Goal: Find specific page/section: Find specific page/section

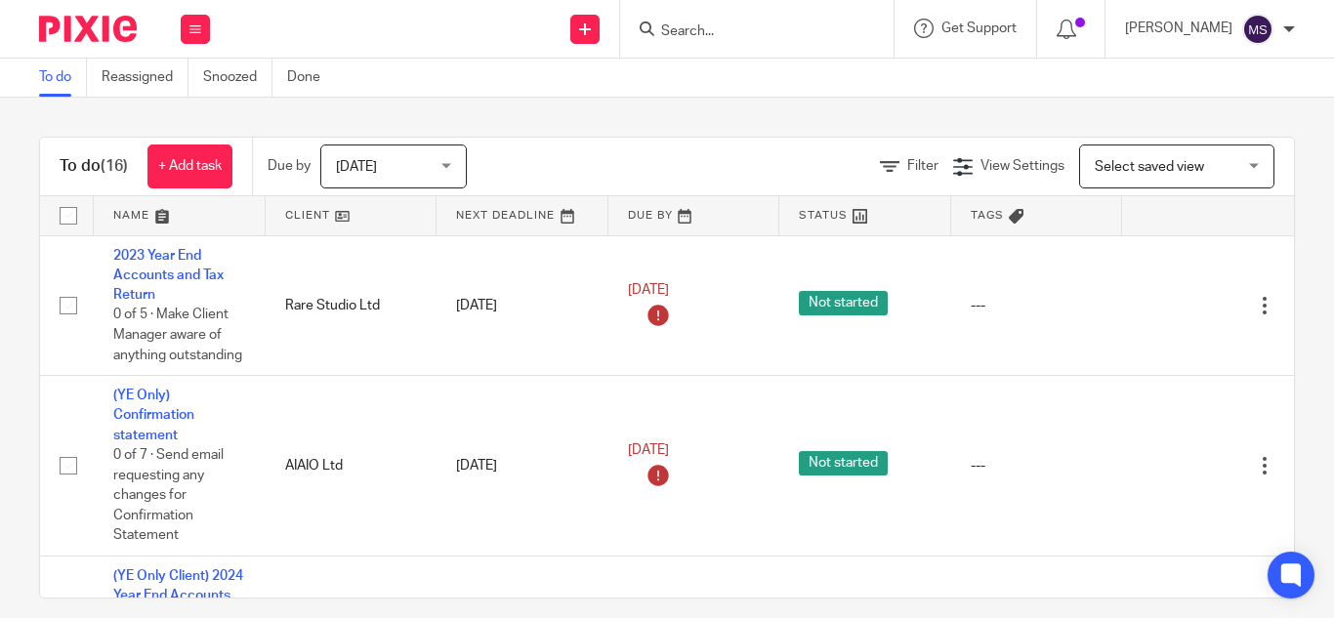
click at [659, 28] on input "Search" at bounding box center [747, 32] width 176 height 18
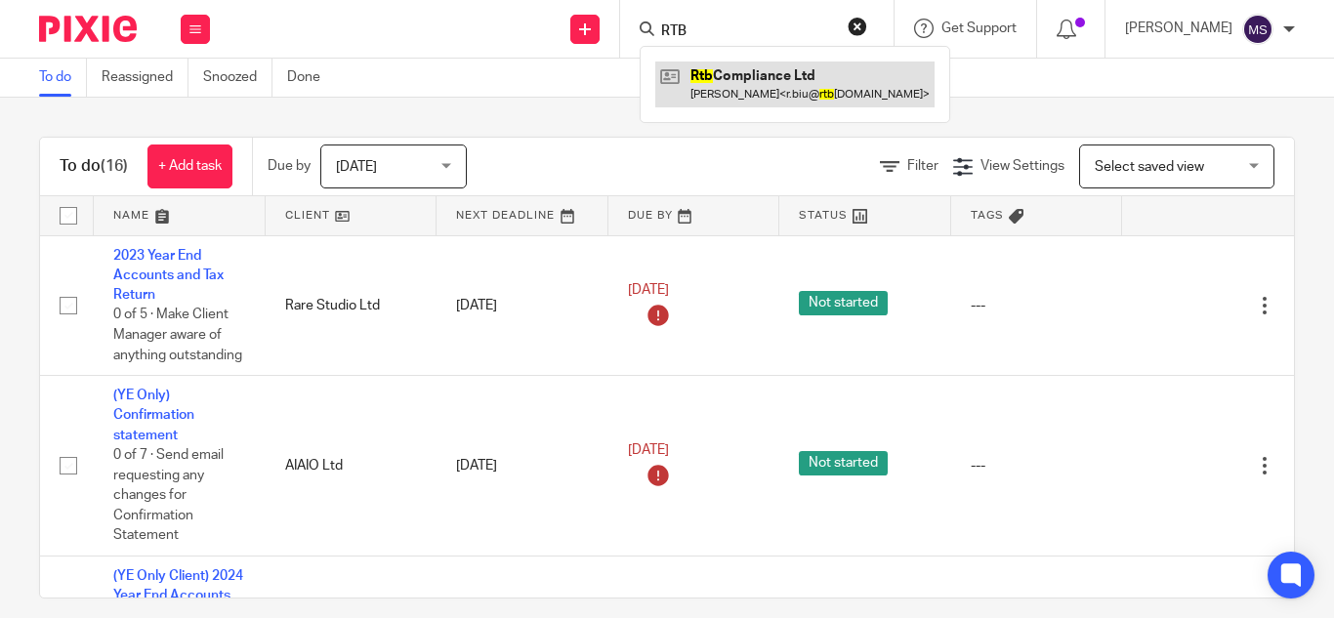
type input "RTB"
click at [734, 84] on link at bounding box center [794, 84] width 279 height 45
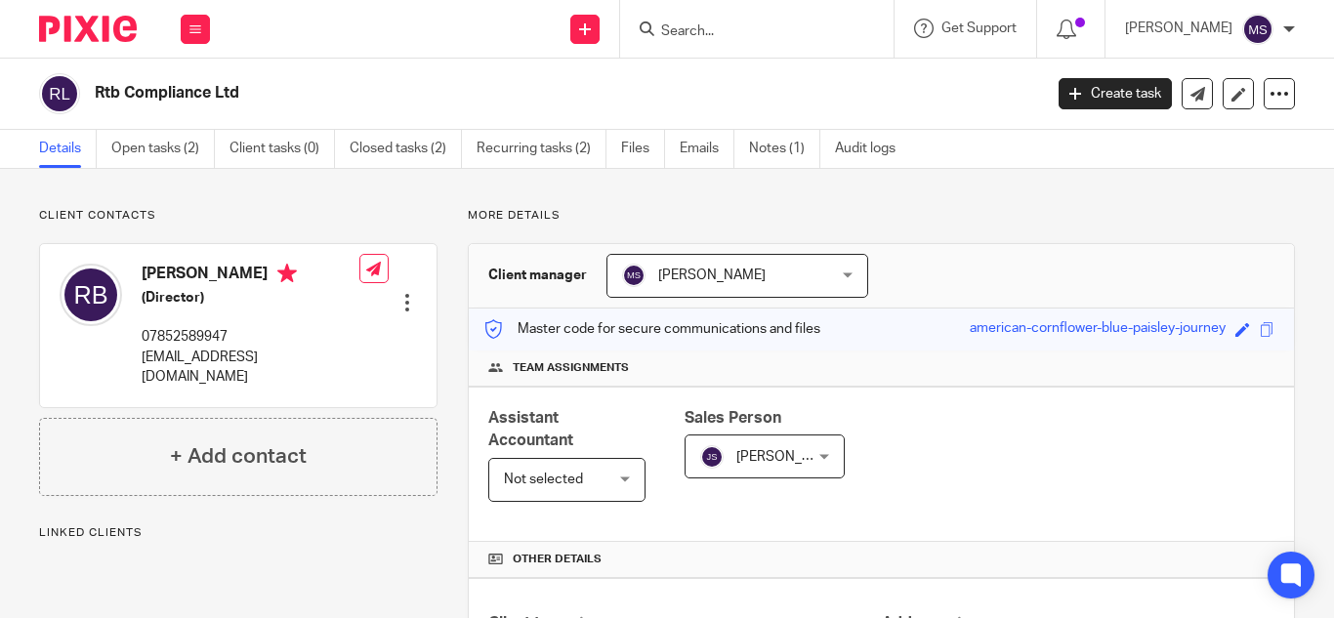
scroll to position [644, 0]
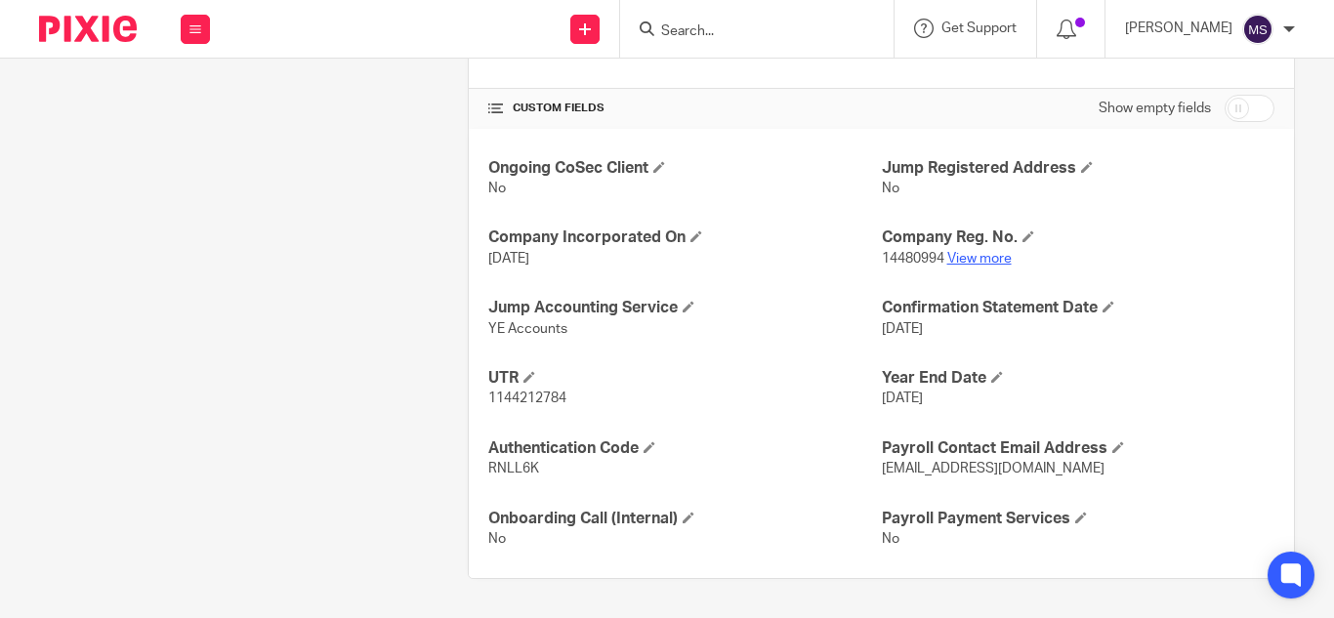
click at [962, 258] on link "View more" at bounding box center [979, 259] width 64 height 14
click at [659, 32] on input "Search" at bounding box center [747, 32] width 176 height 18
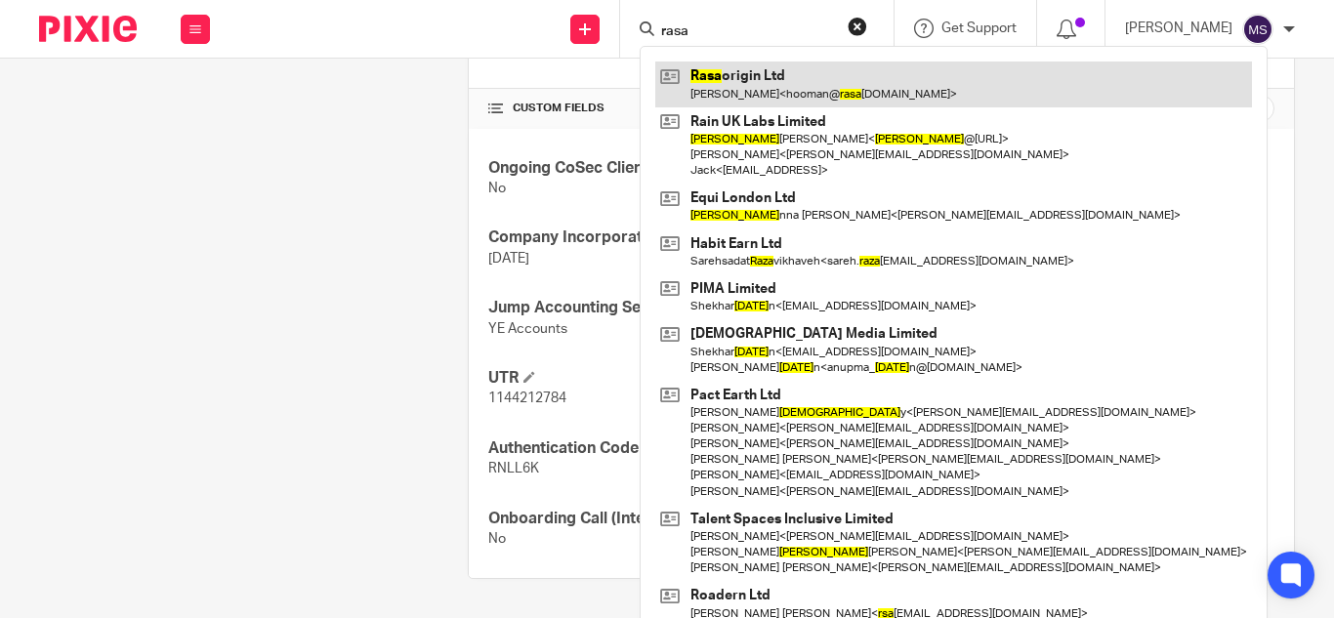
type input "rasa"
click at [709, 76] on link at bounding box center [953, 84] width 596 height 45
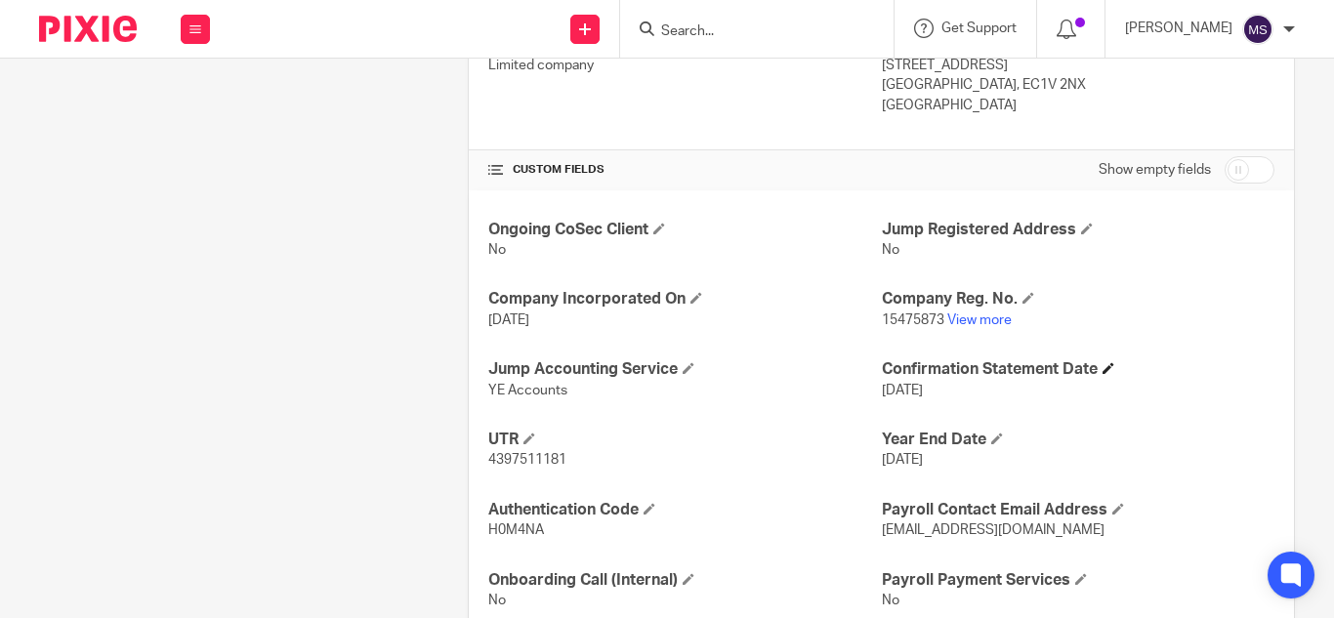
scroll to position [637, 0]
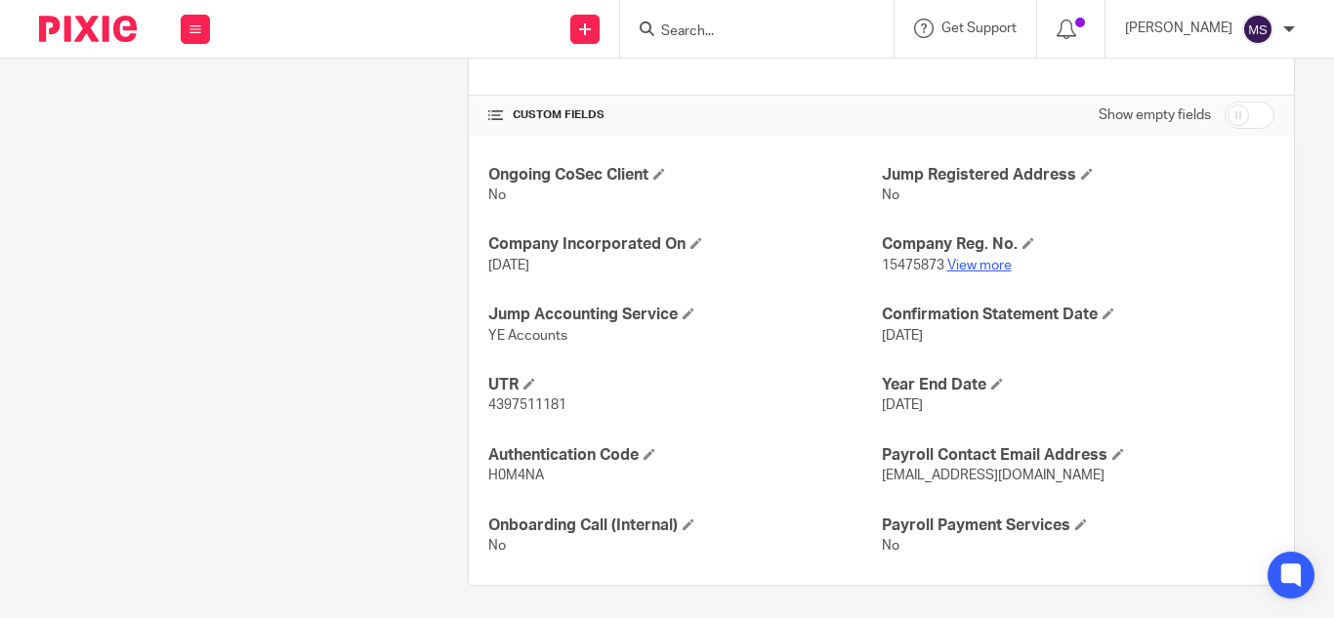
click at [970, 269] on link "View more" at bounding box center [979, 266] width 64 height 14
